Goal: Find specific page/section: Find specific page/section

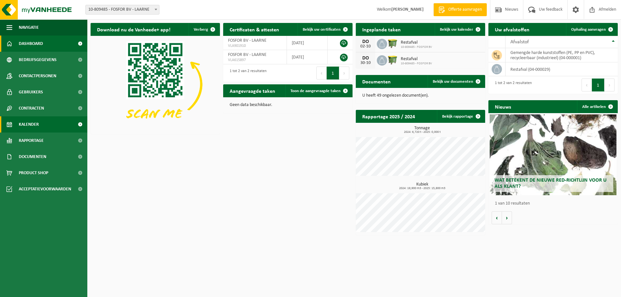
click at [33, 126] on span "Kalender" at bounding box center [29, 124] width 20 height 16
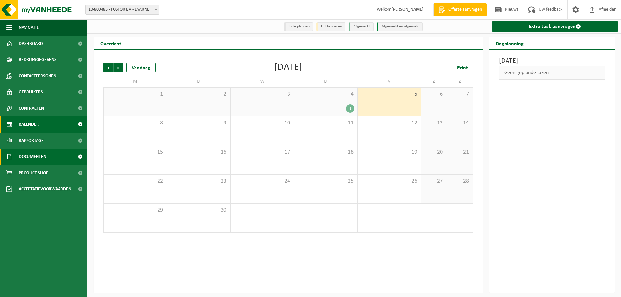
click at [33, 154] on span "Documenten" at bounding box center [32, 157] width 27 height 16
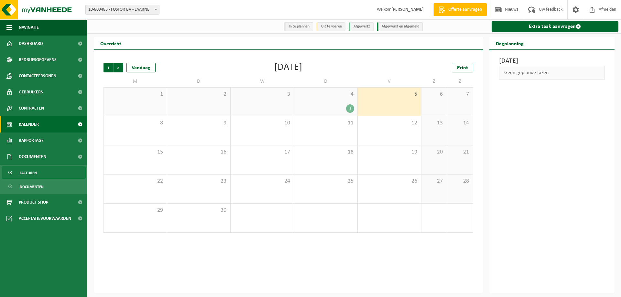
click at [32, 174] on span "Facturen" at bounding box center [28, 173] width 17 height 12
